Goal: Transaction & Acquisition: Purchase product/service

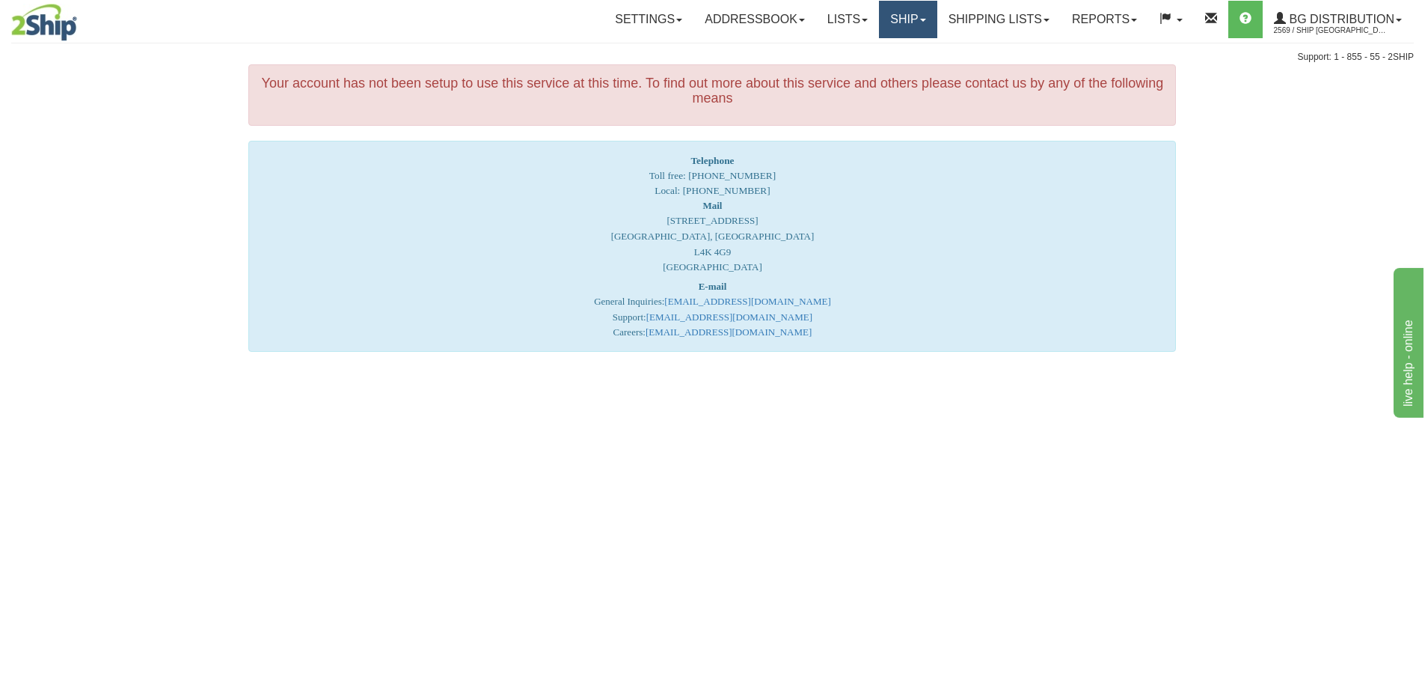
click at [896, 19] on link "Ship" at bounding box center [908, 19] width 58 height 37
click at [878, 52] on span "Ship Screen" at bounding box center [862, 52] width 57 height 12
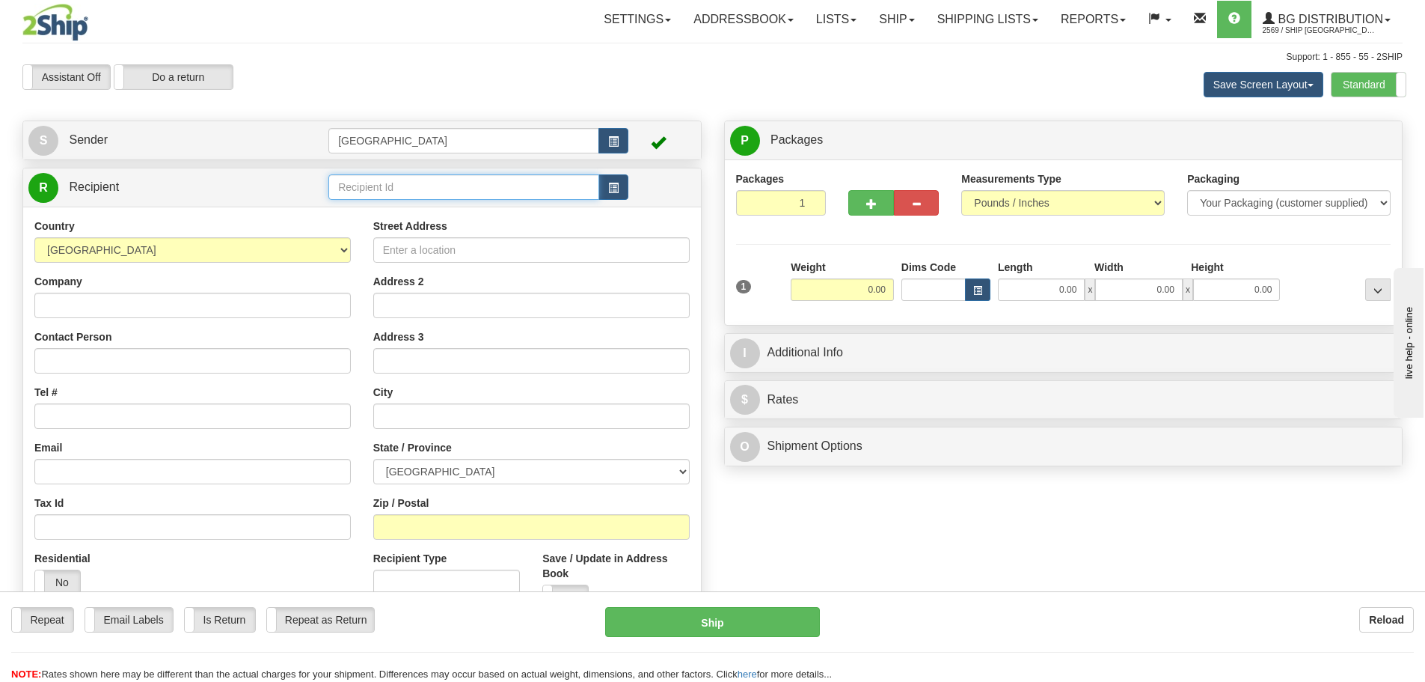
click at [380, 186] on input "text" at bounding box center [463, 186] width 271 height 25
click at [362, 210] on div "80043" at bounding box center [461, 210] width 257 height 16
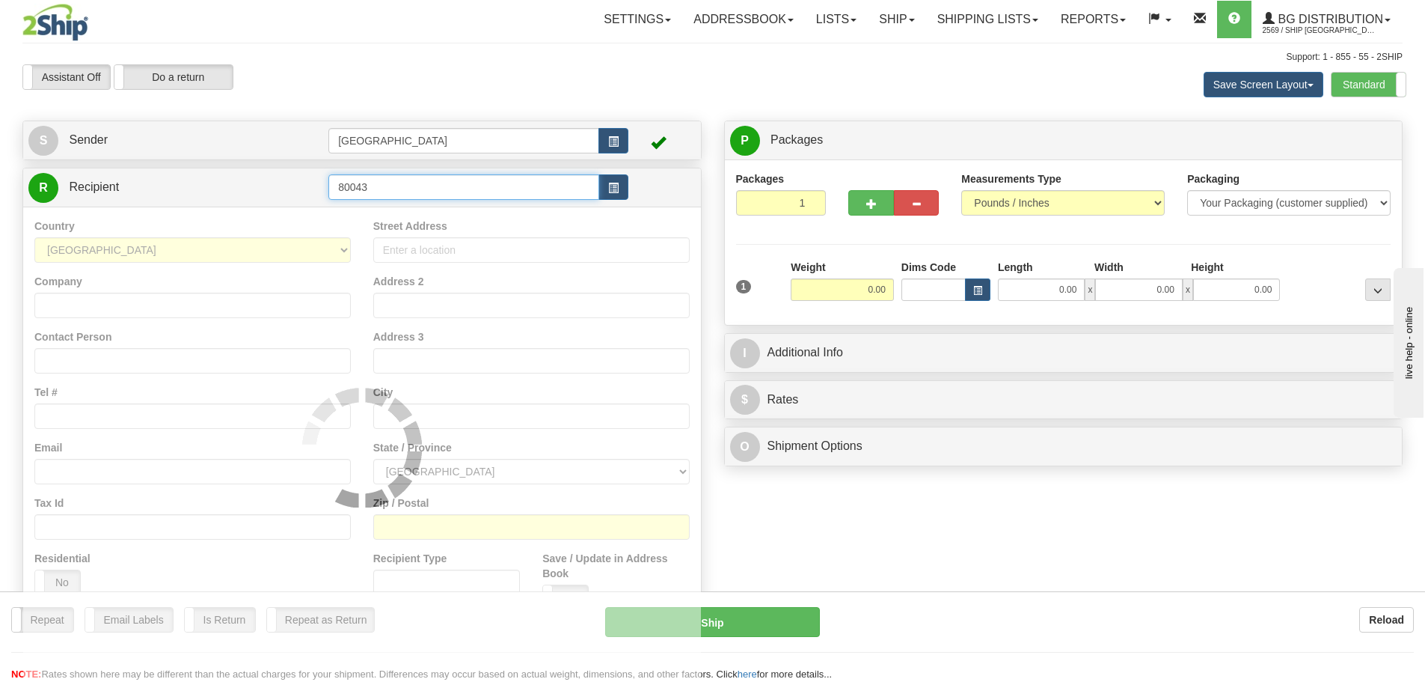
type input "80043"
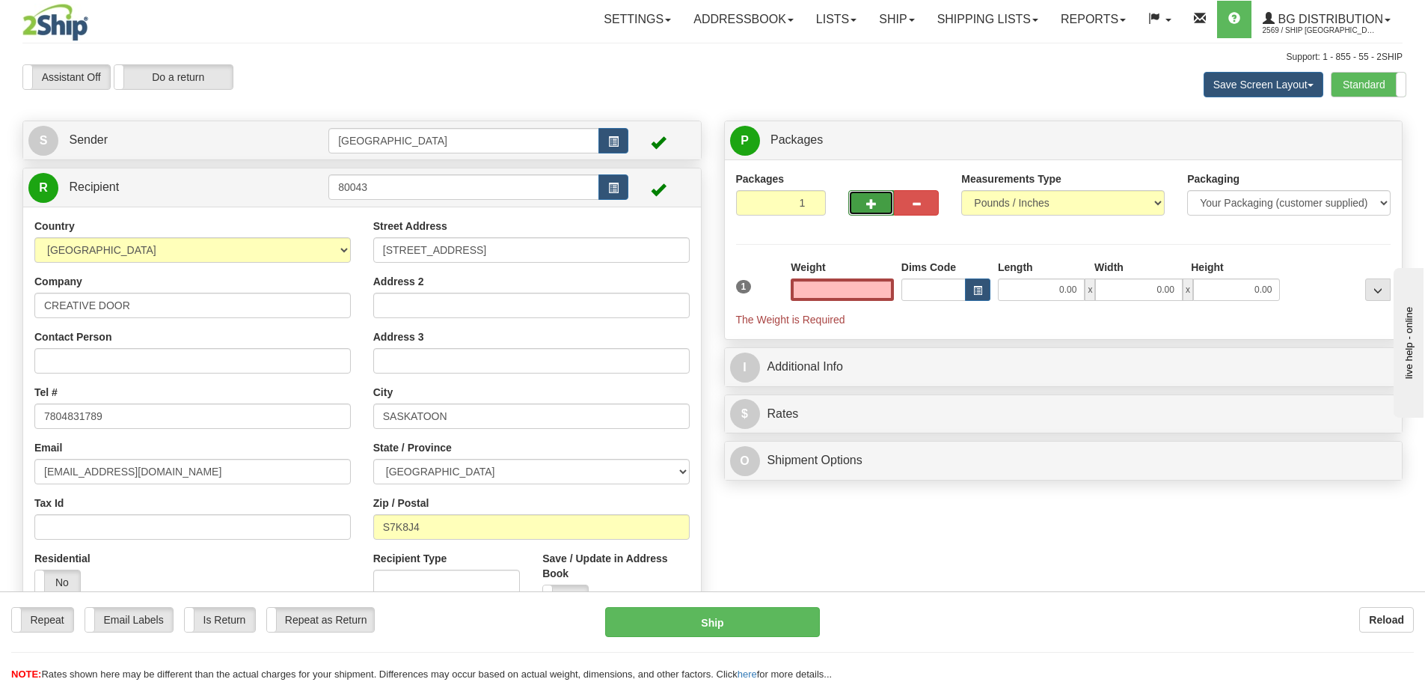
type input "0.00"
click at [870, 201] on span "button" at bounding box center [871, 204] width 10 height 10
type input "2"
click at [1360, 143] on span "Package Level" at bounding box center [1359, 140] width 59 height 10
radio input "true"
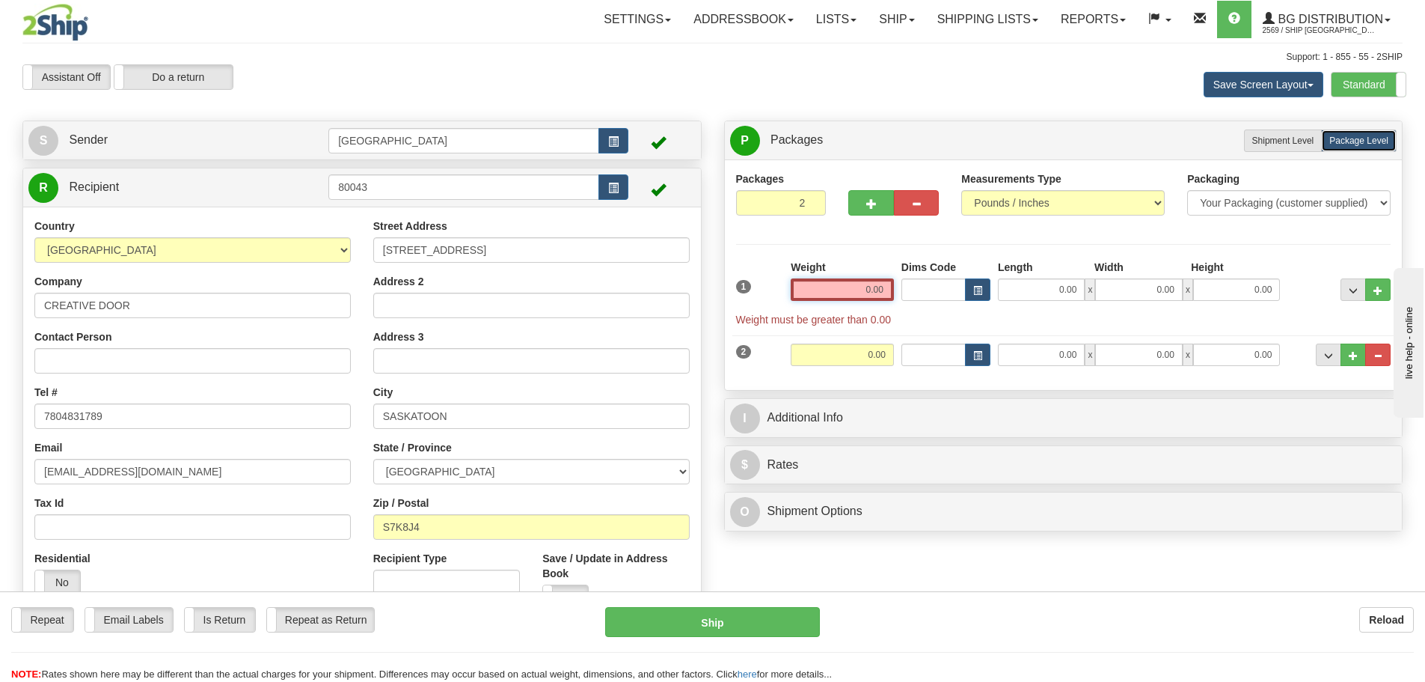
click at [884, 291] on input "0.00" at bounding box center [842, 289] width 103 height 22
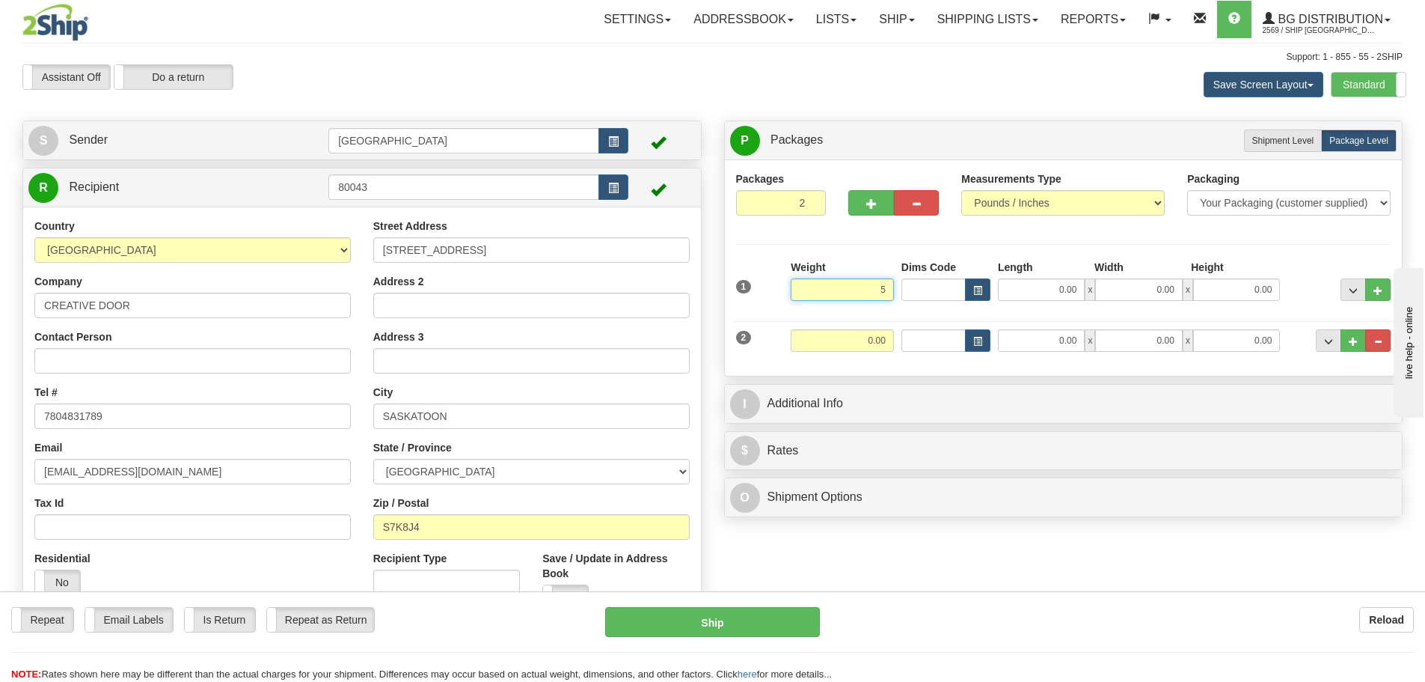
type input "5.00"
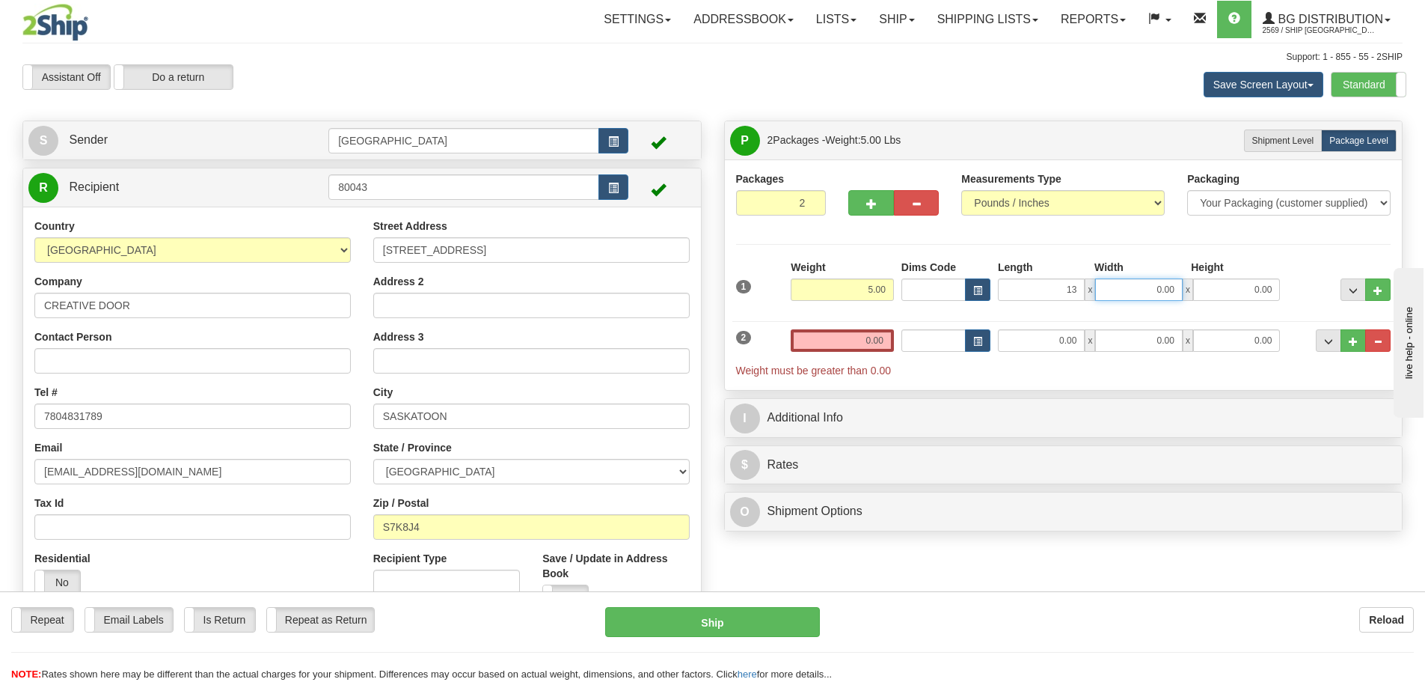
type input "13.00"
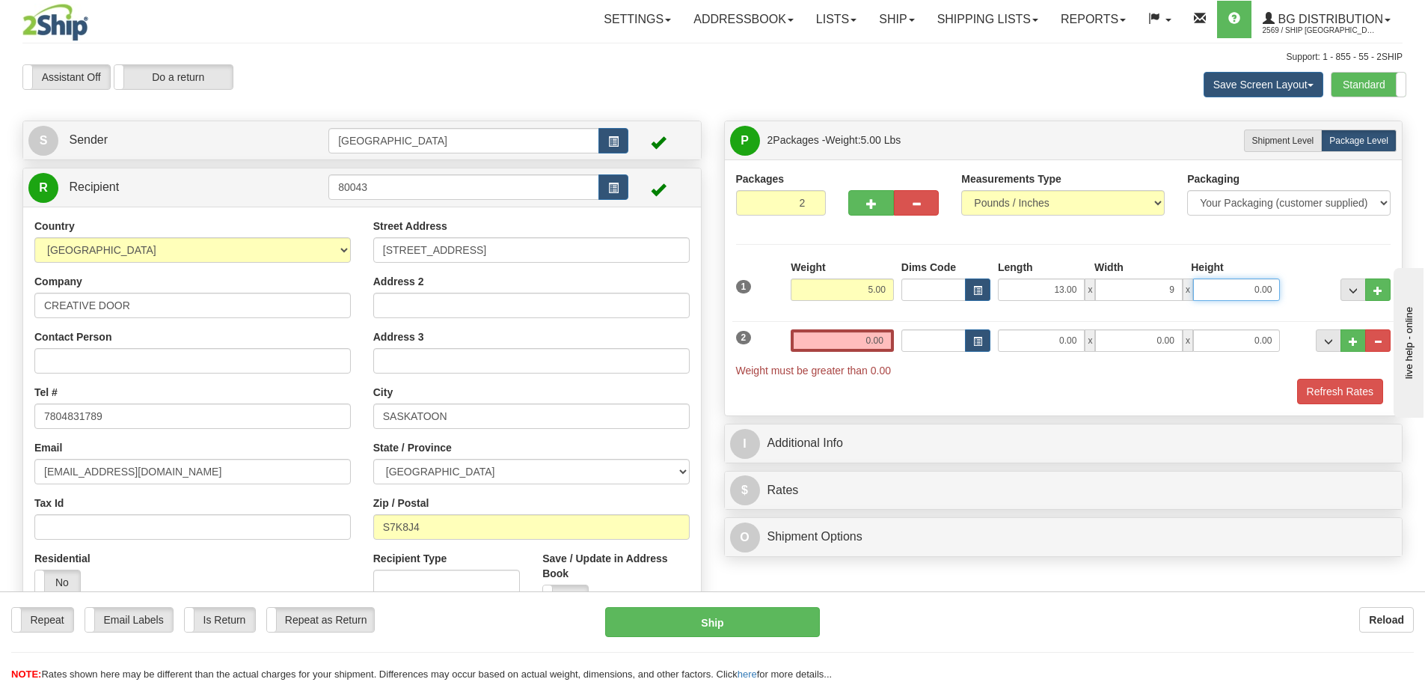
type input "9.00"
type input "8.00"
click at [884, 342] on input "0.00" at bounding box center [842, 340] width 103 height 22
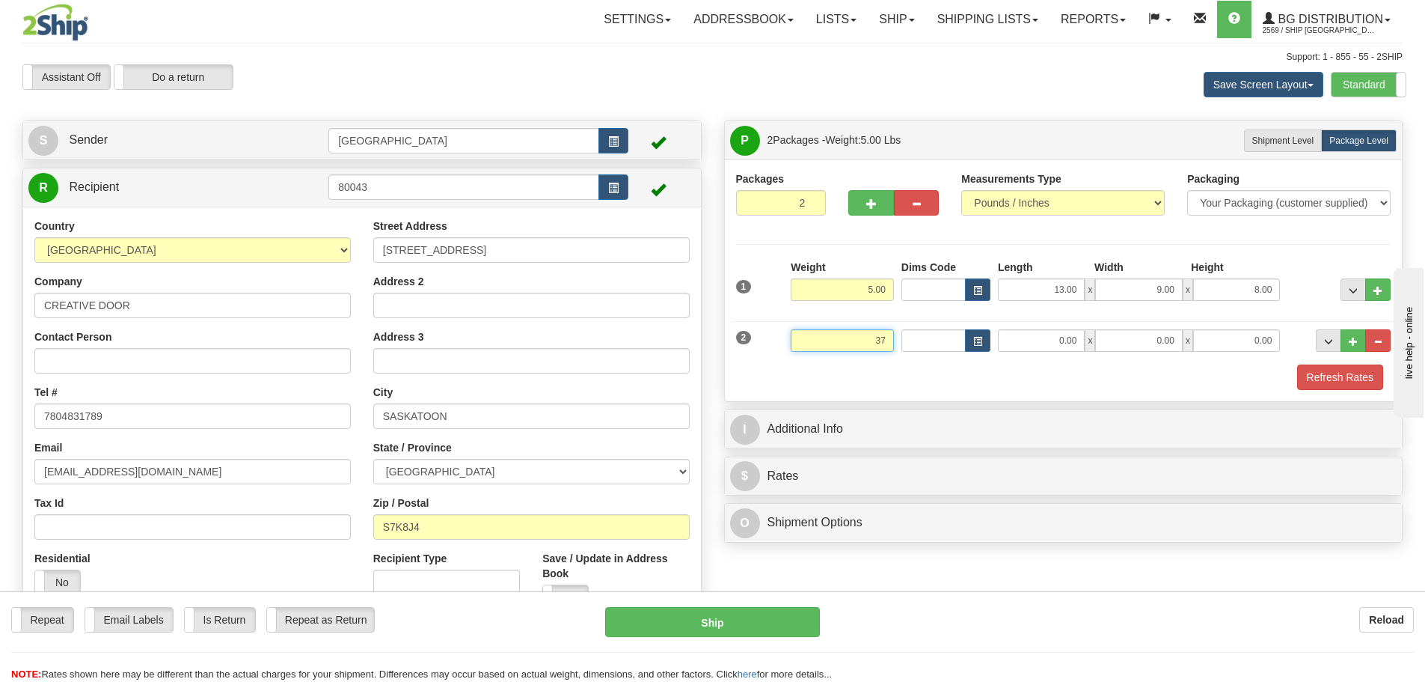
type input "37.00"
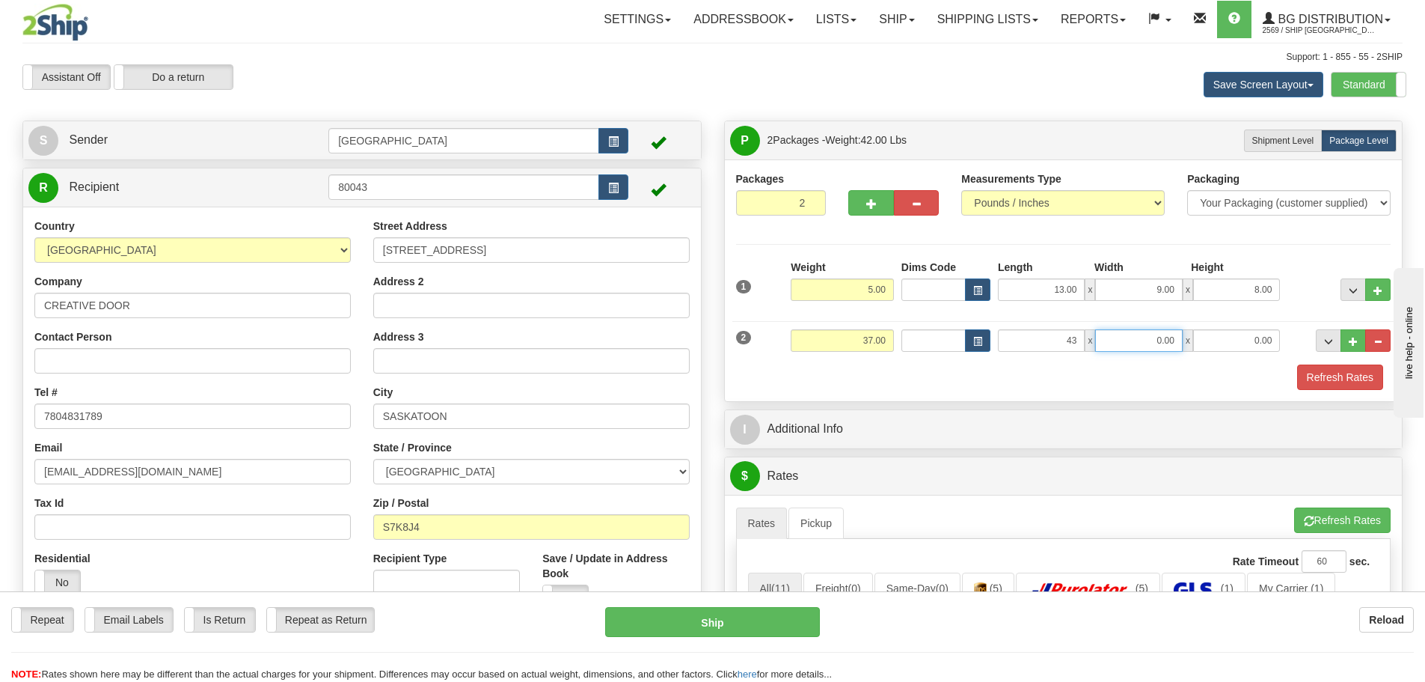
type input "43.00"
type input "7.00"
type input "8.00"
click at [1330, 379] on button "Refresh Rates" at bounding box center [1340, 376] width 86 height 25
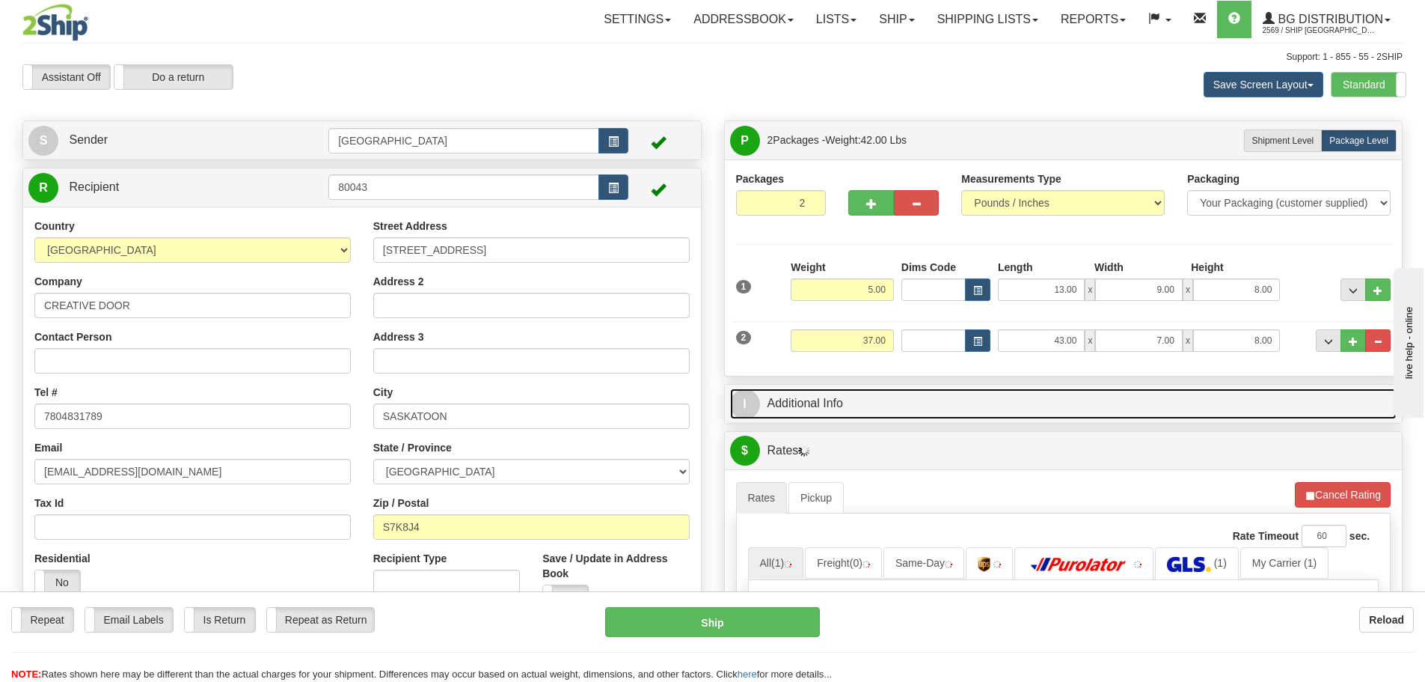
click at [959, 402] on link "I Additional Info" at bounding box center [1063, 403] width 667 height 31
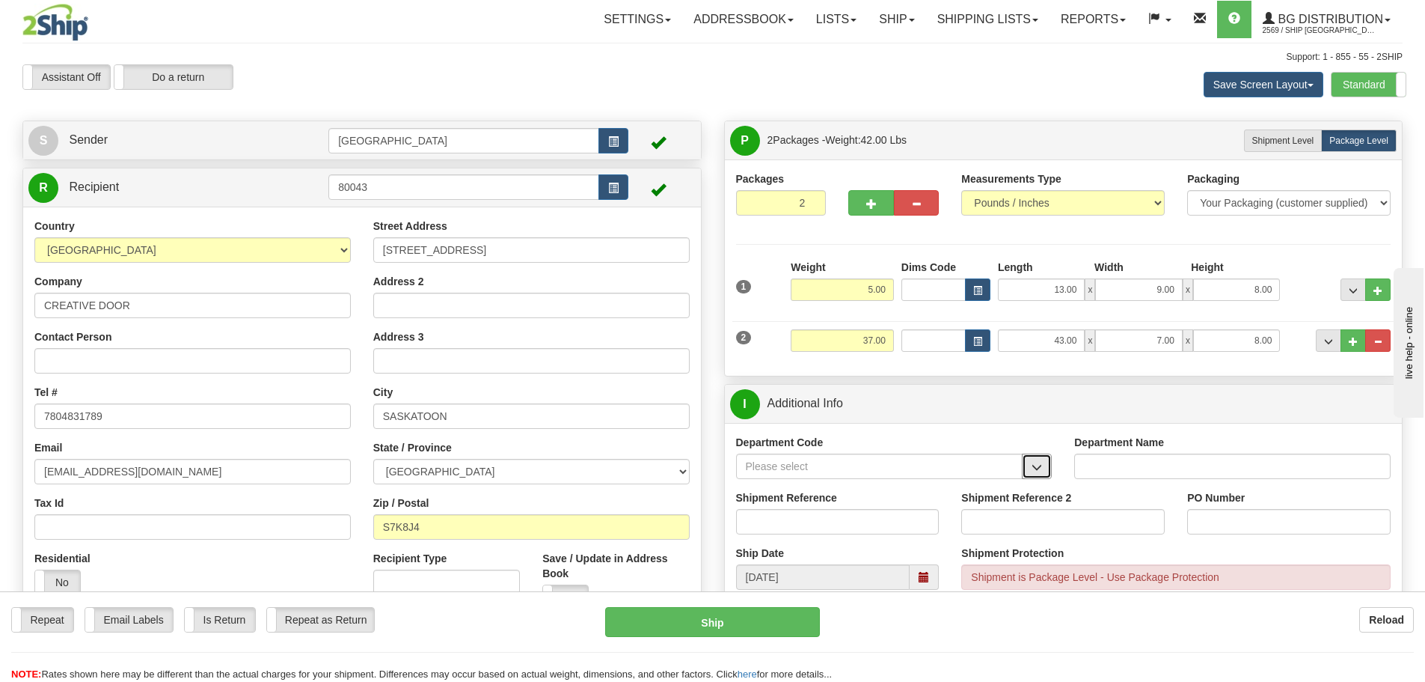
click at [1041, 467] on span "button" at bounding box center [1037, 467] width 10 height 10
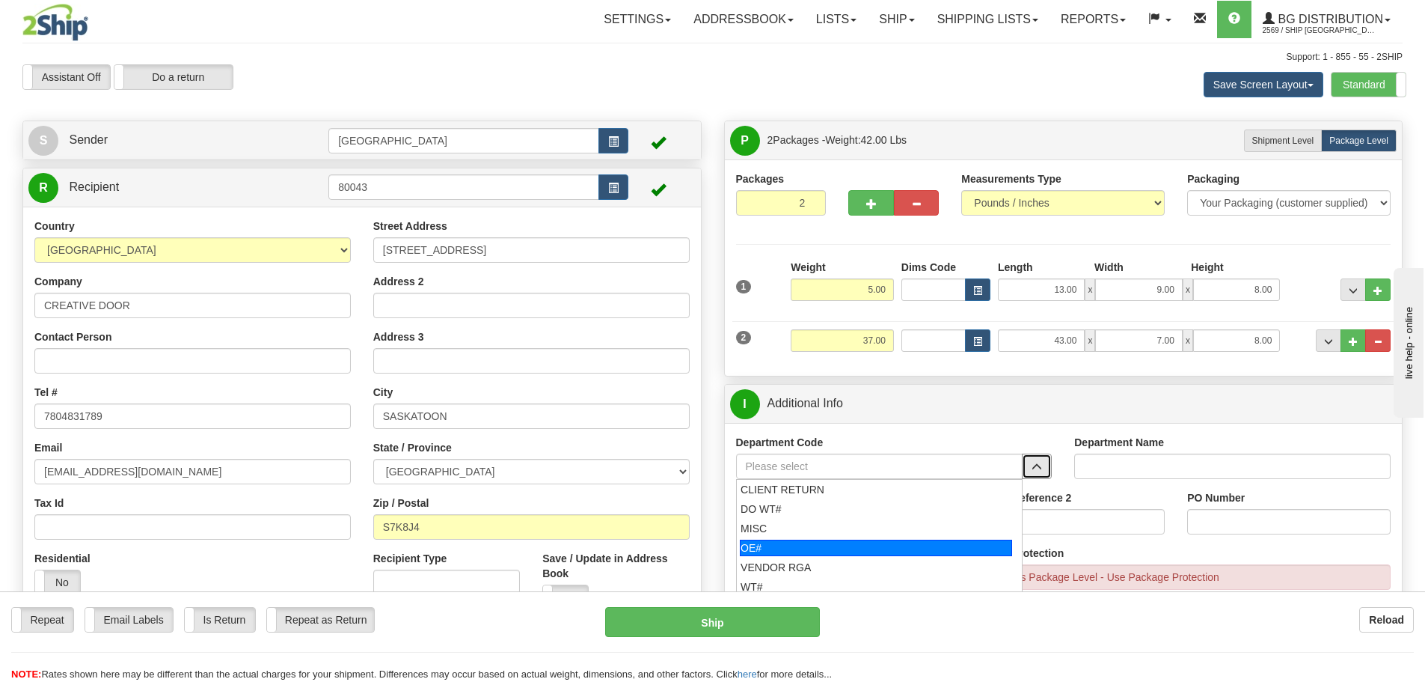
click at [852, 545] on div "OE#" at bounding box center [876, 547] width 272 height 16
type input "OE#"
type input "ORDERS"
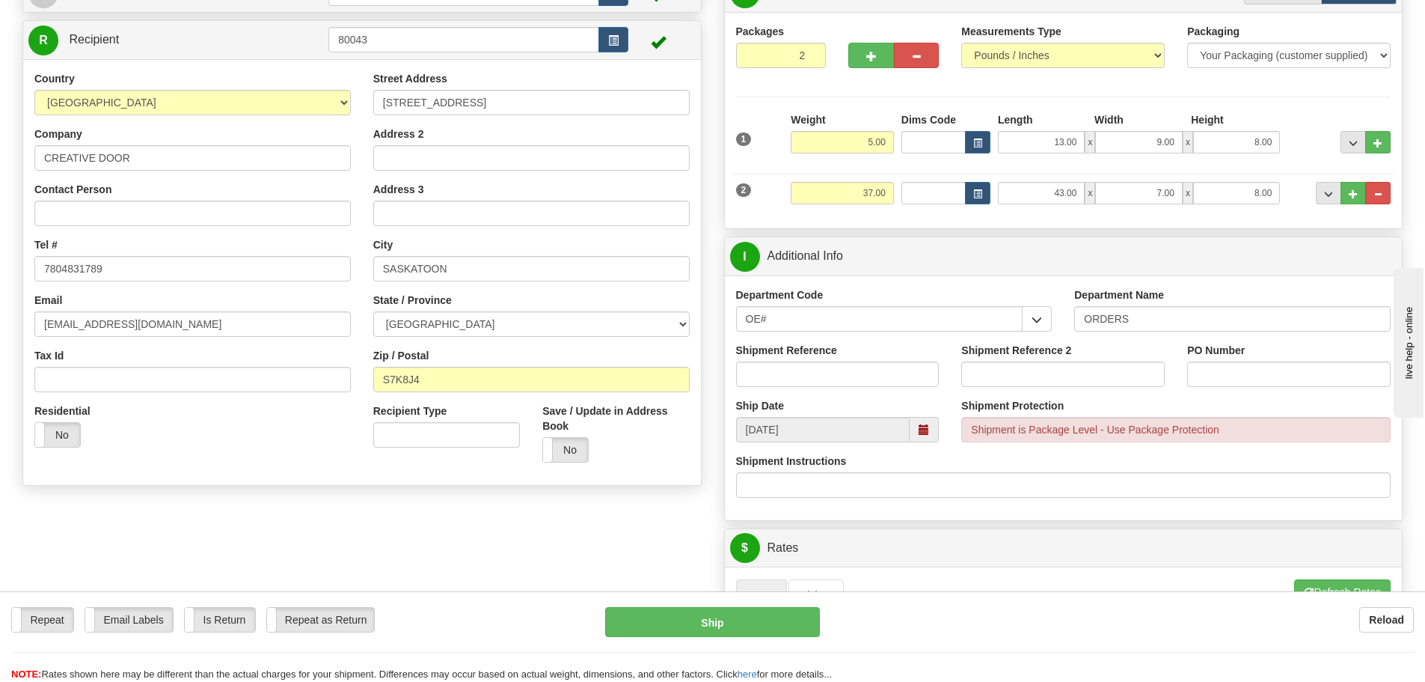
scroll to position [224, 0]
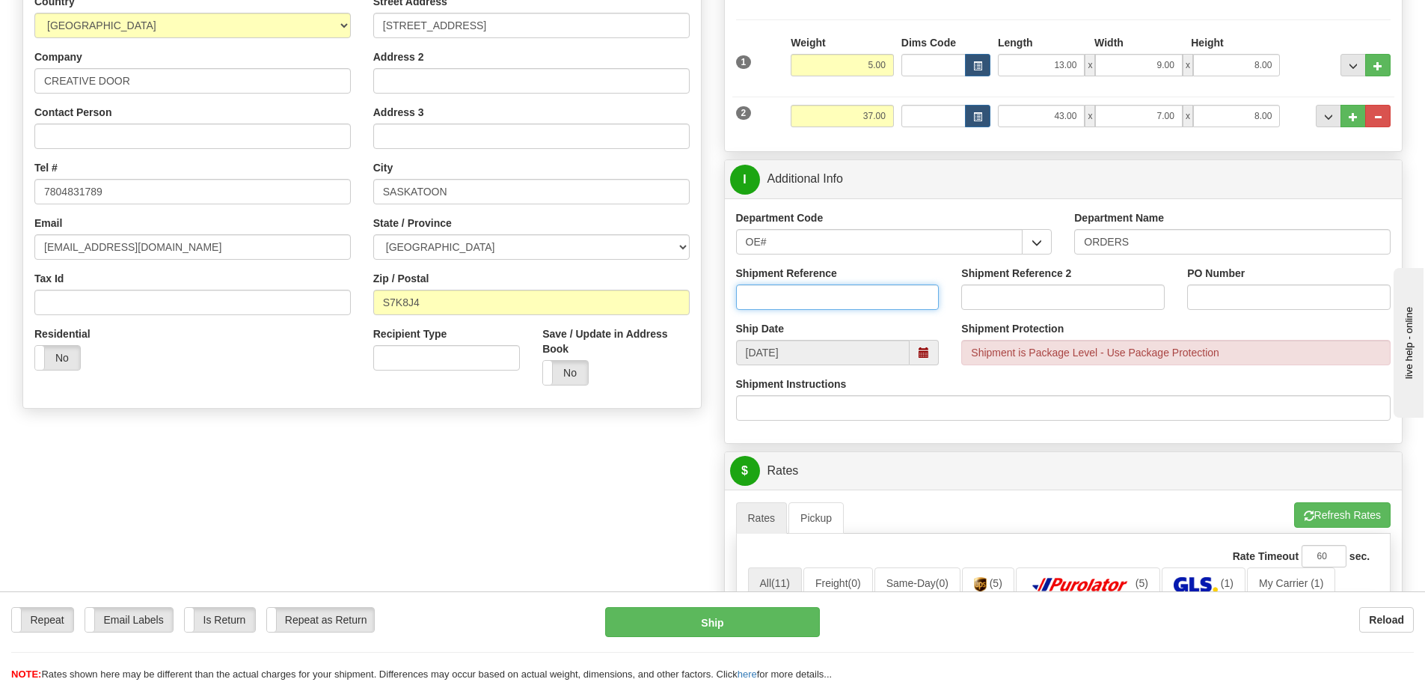
click at [884, 299] on input "Shipment Reference" at bounding box center [838, 296] width 204 height 25
type input "90041175-00"
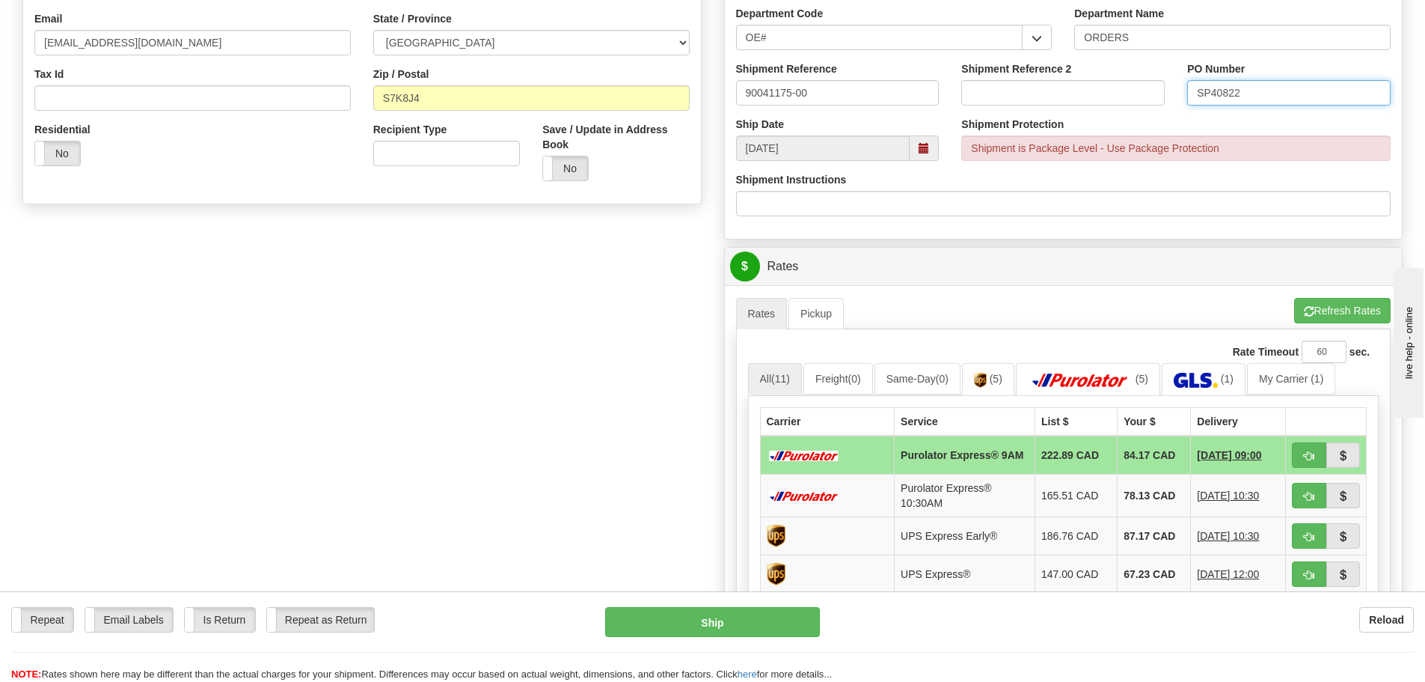
scroll to position [599, 0]
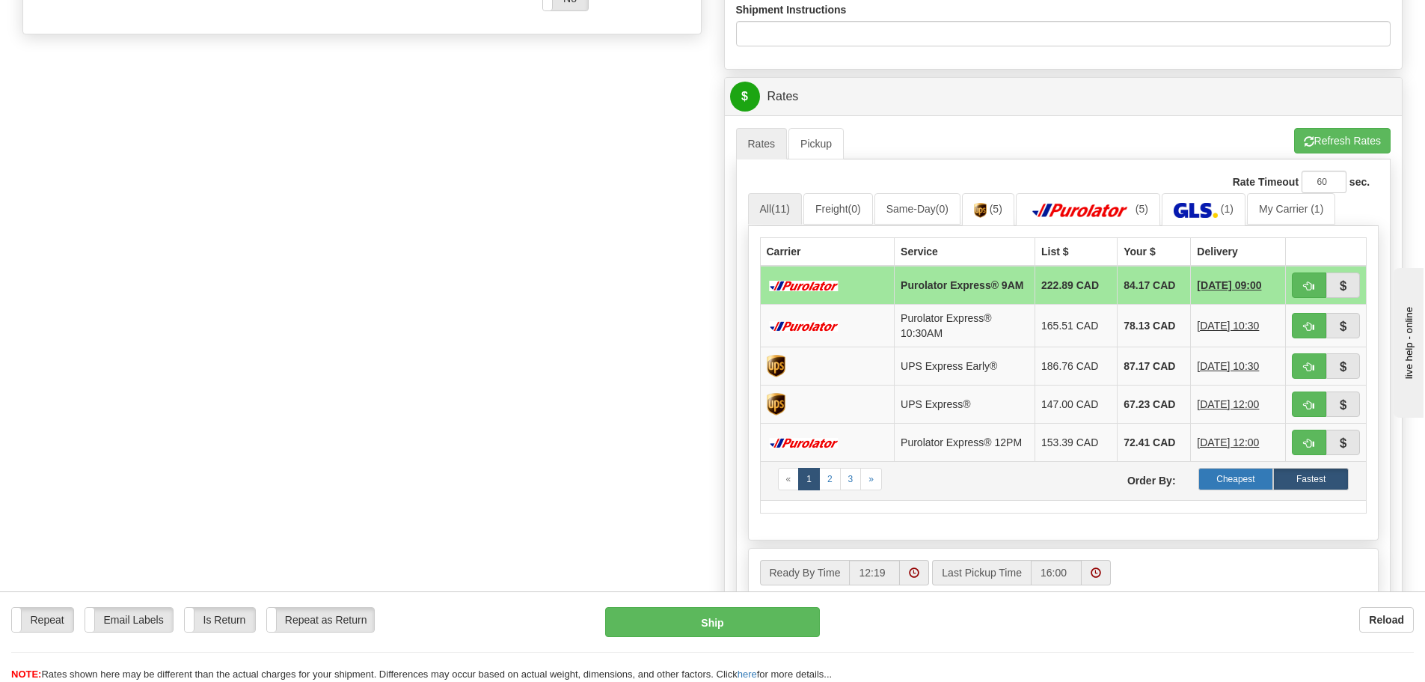
type input "SP40822"
click at [1230, 486] on label "Cheapest" at bounding box center [1237, 479] width 76 height 22
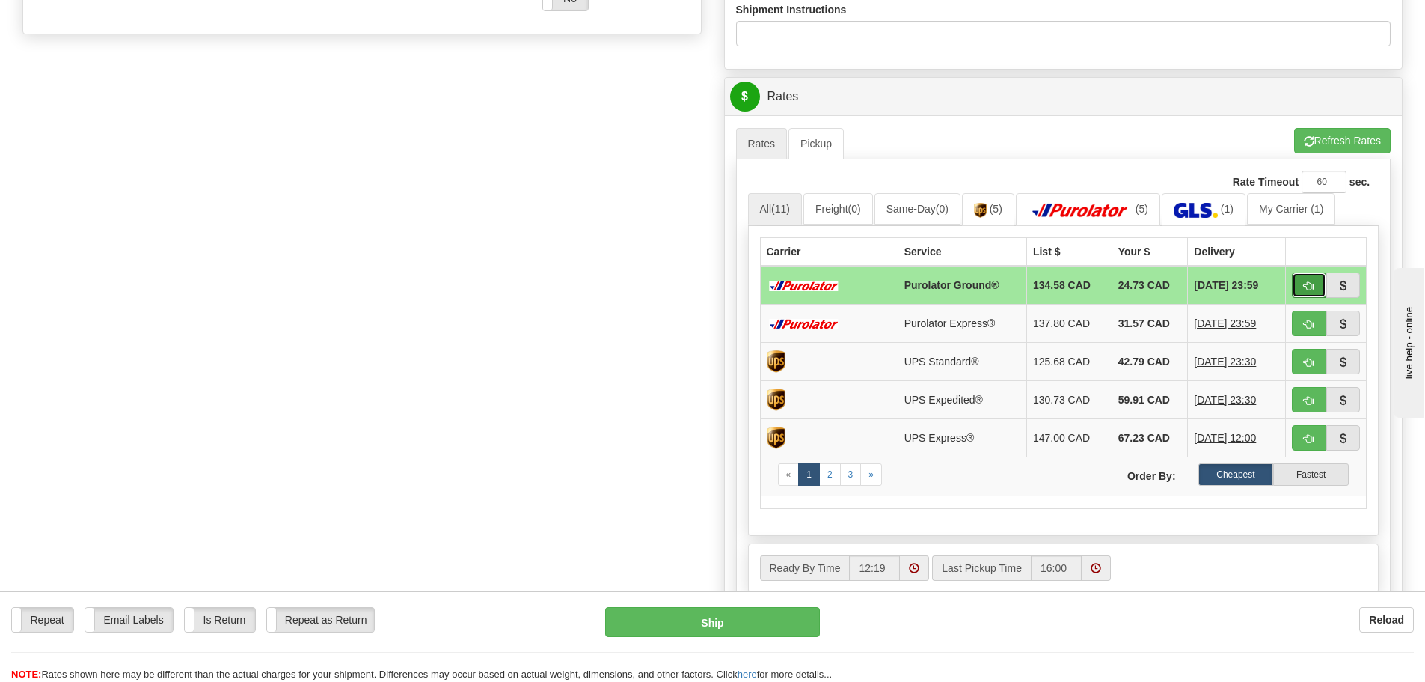
click at [1312, 281] on span "button" at bounding box center [1309, 286] width 10 height 10
type input "260"
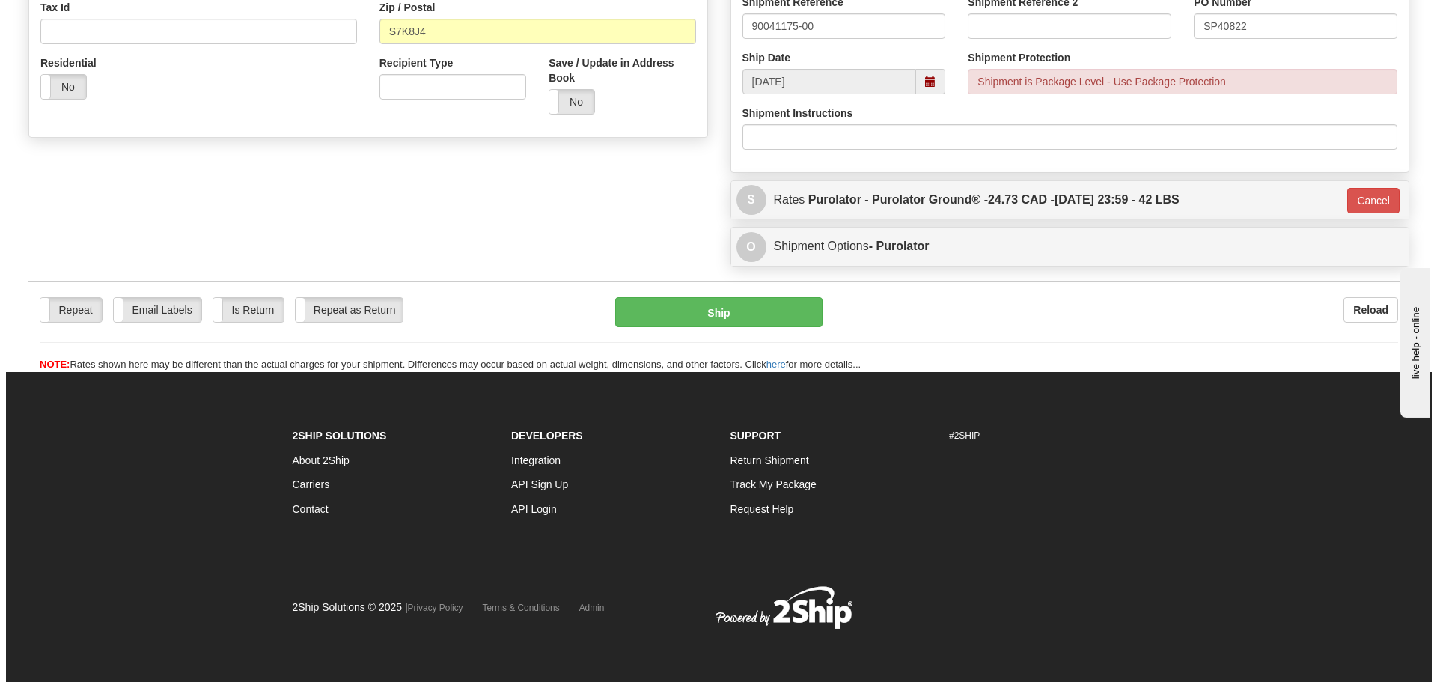
scroll to position [496, 0]
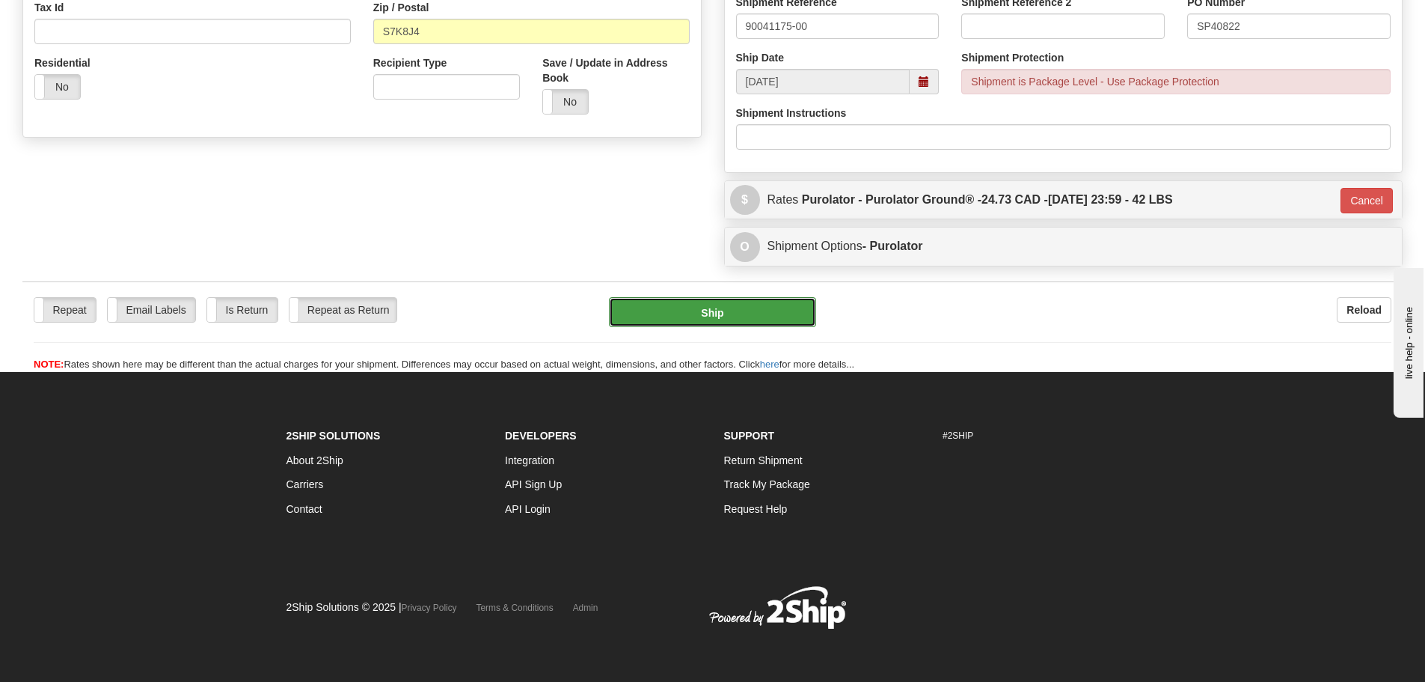
click at [741, 305] on button "Ship" at bounding box center [712, 312] width 207 height 30
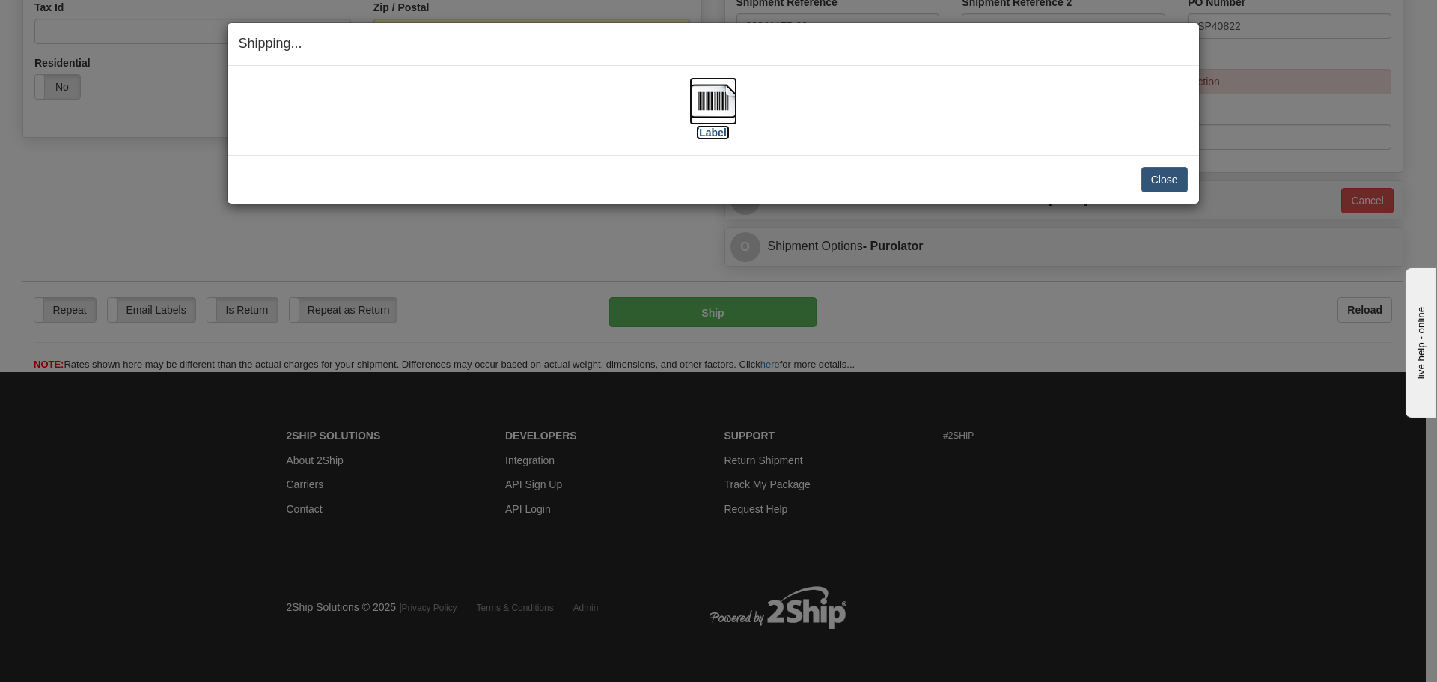
click at [714, 131] on label "[Label]" at bounding box center [713, 132] width 34 height 15
click at [1155, 174] on button "Close" at bounding box center [1164, 179] width 46 height 25
